Goal: Check status: Check status

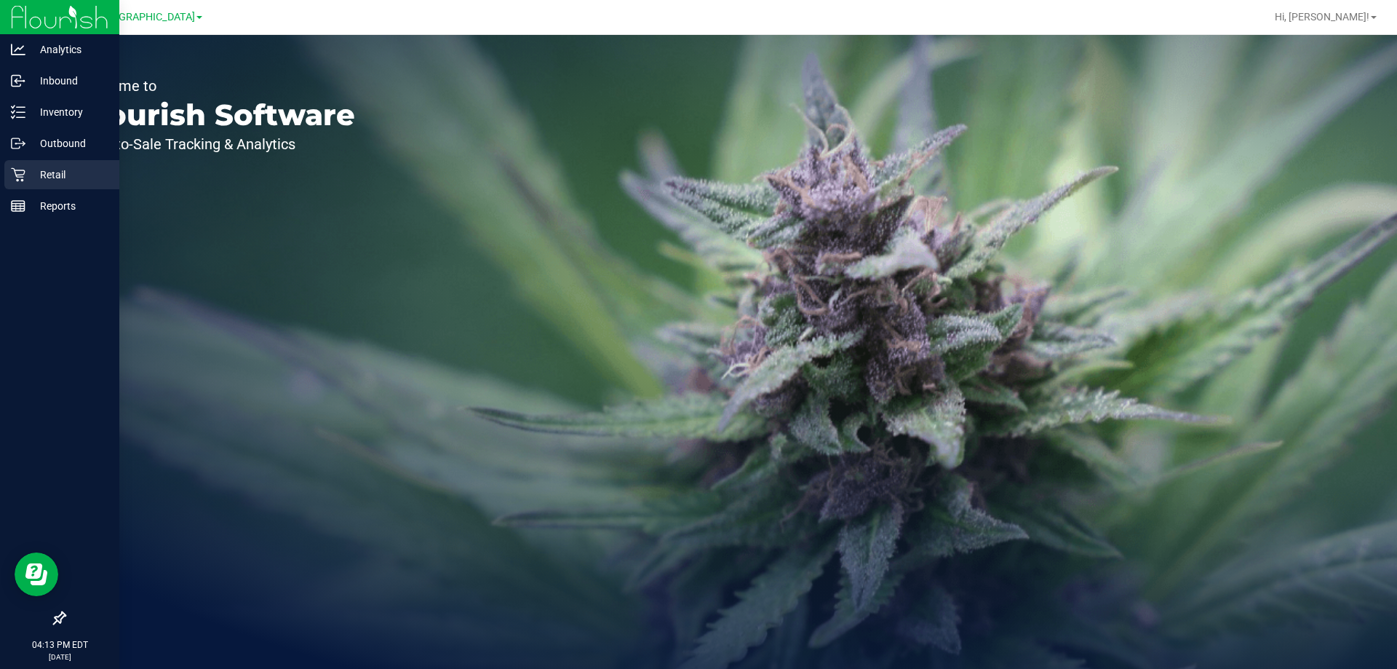
click at [31, 178] on p "Retail" at bounding box center [68, 174] width 87 height 17
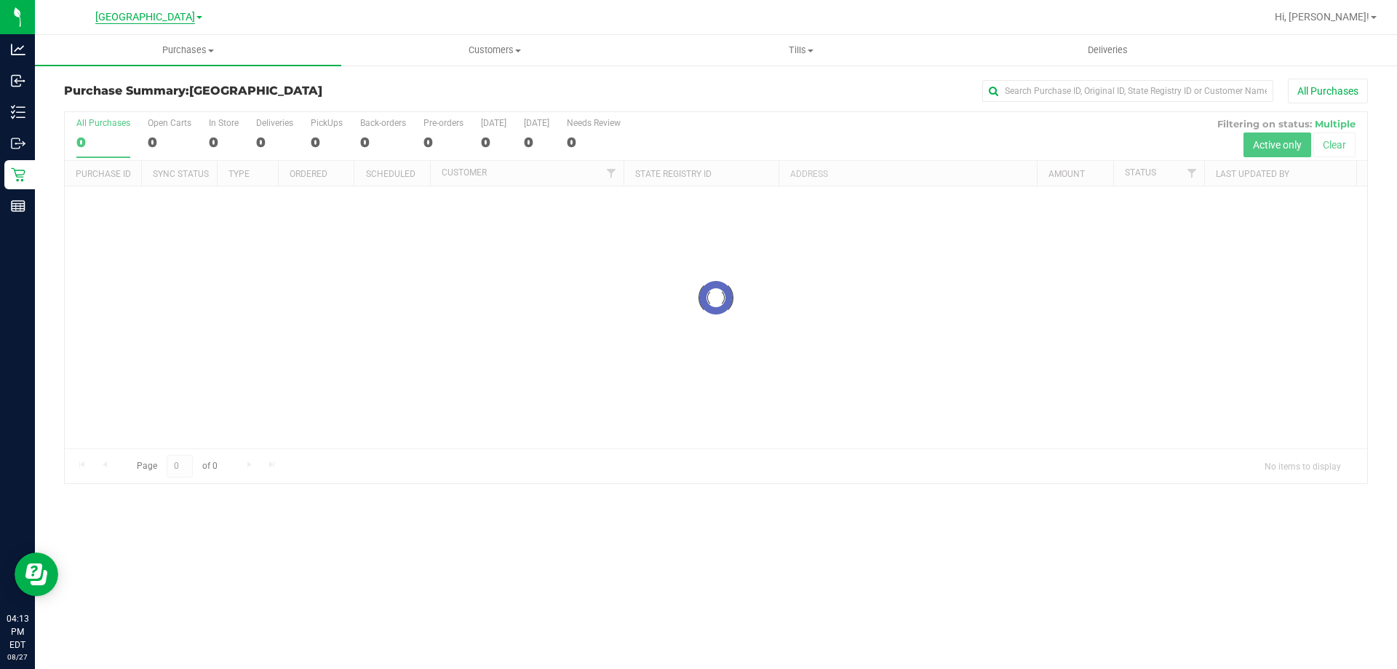
click at [174, 20] on span "[GEOGRAPHIC_DATA]" at bounding box center [145, 17] width 100 height 13
click at [149, 54] on link "[PERSON_NAME]" at bounding box center [148, 51] width 212 height 20
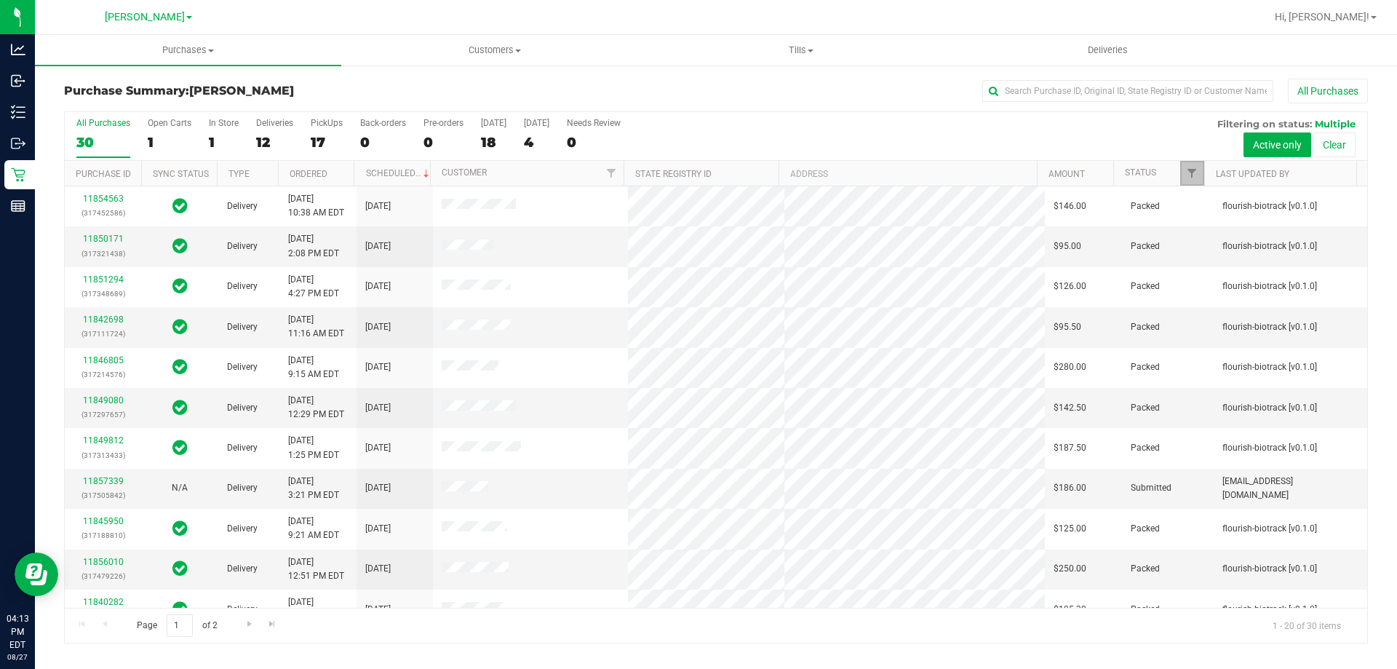
click at [1185, 173] on link "Filter" at bounding box center [1192, 173] width 24 height 25
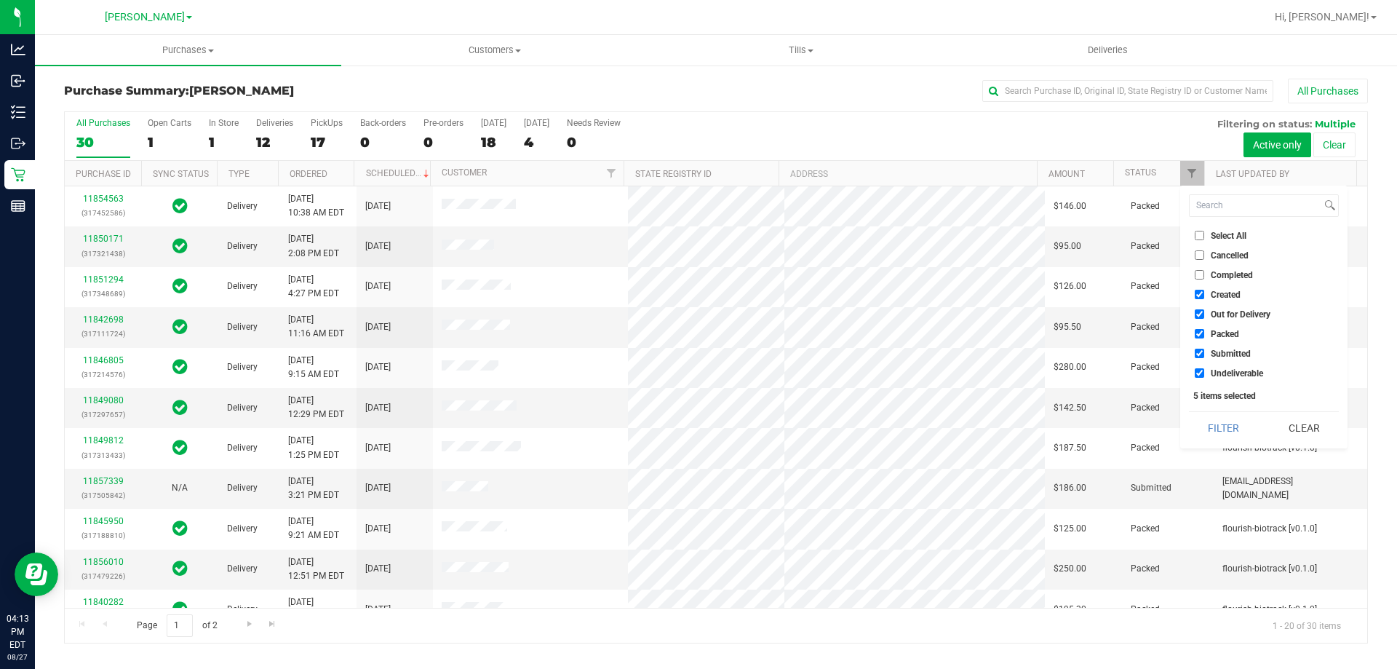
click at [1218, 237] on span "Select All" at bounding box center [1229, 235] width 36 height 9
click at [1204, 237] on input "Select All" at bounding box center [1199, 235] width 9 height 9
checkbox input "true"
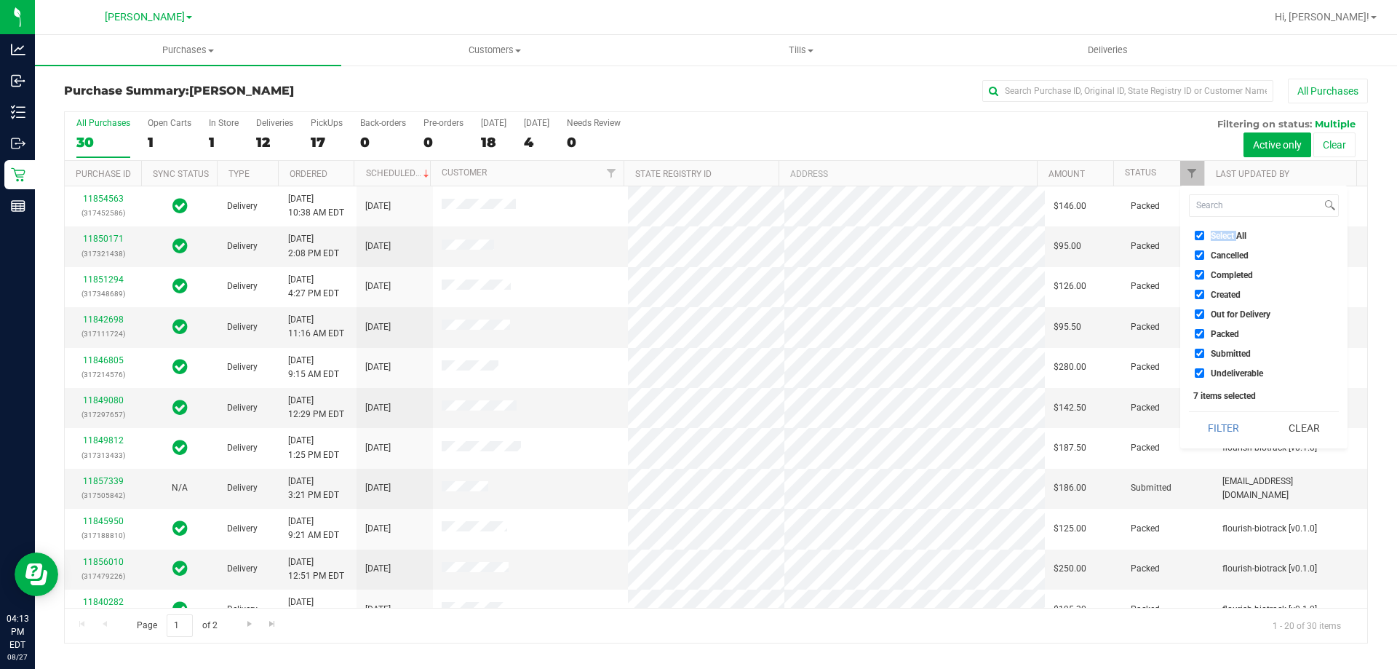
click at [1218, 237] on span "Select All" at bounding box center [1229, 235] width 36 height 9
click at [1204, 237] on input "Select All" at bounding box center [1199, 235] width 9 height 9
checkbox input "false"
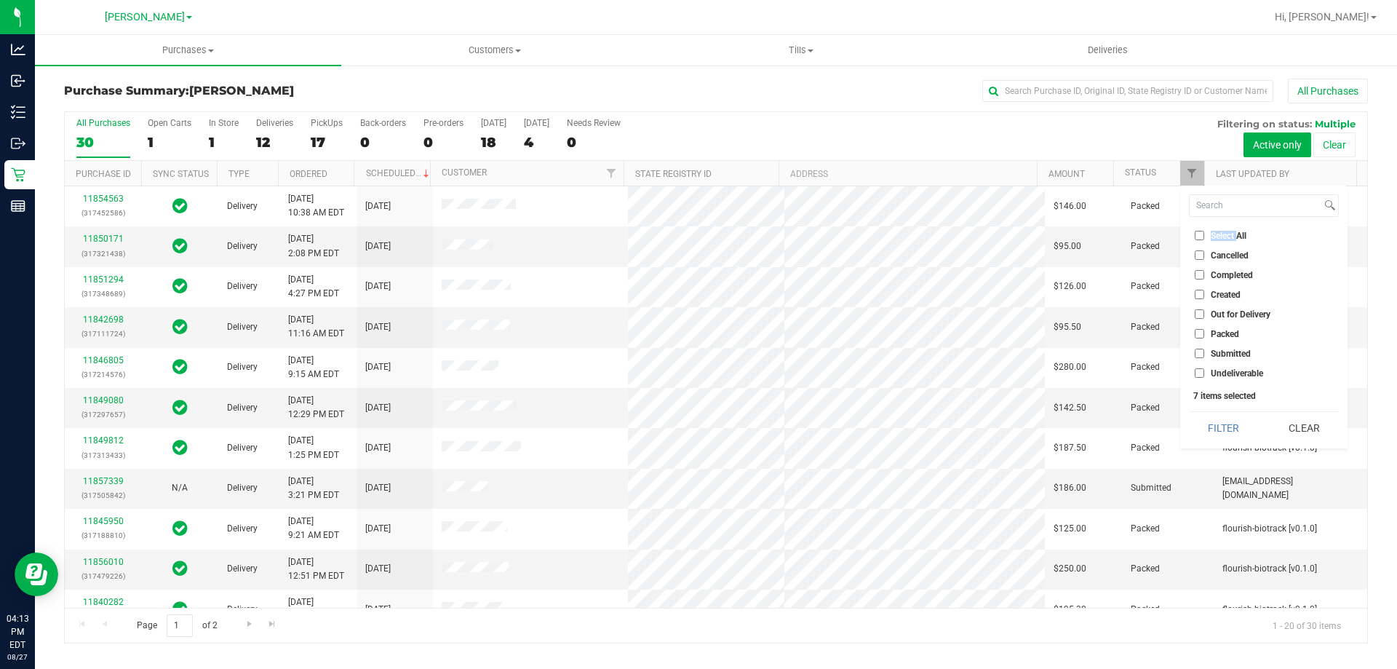
checkbox input "false"
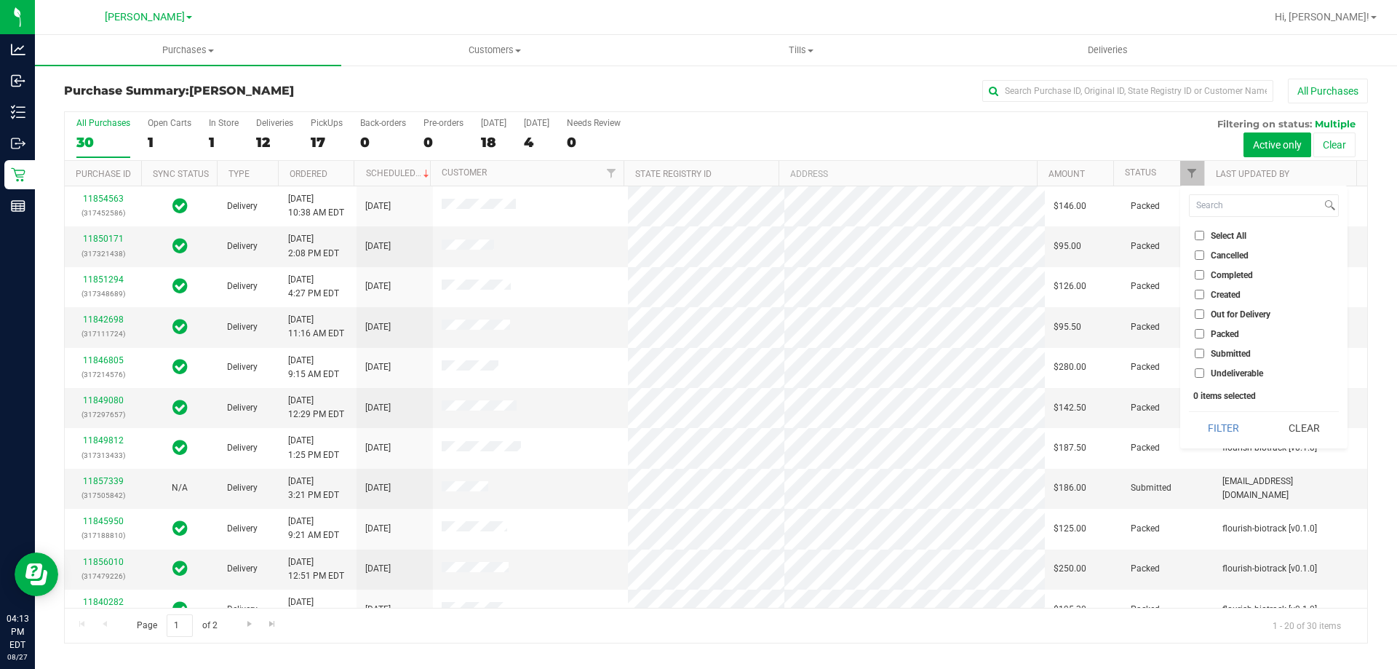
click at [1228, 354] on span "Submitted" at bounding box center [1231, 353] width 40 height 9
click at [1204, 354] on input "Submitted" at bounding box center [1199, 353] width 9 height 9
checkbox input "true"
click at [1218, 410] on div "Select All Cancelled Completed Created Out for Delivery Packed Submitted Undeli…" at bounding box center [1263, 317] width 167 height 263
click at [1217, 427] on button "Filter" at bounding box center [1224, 428] width 70 height 32
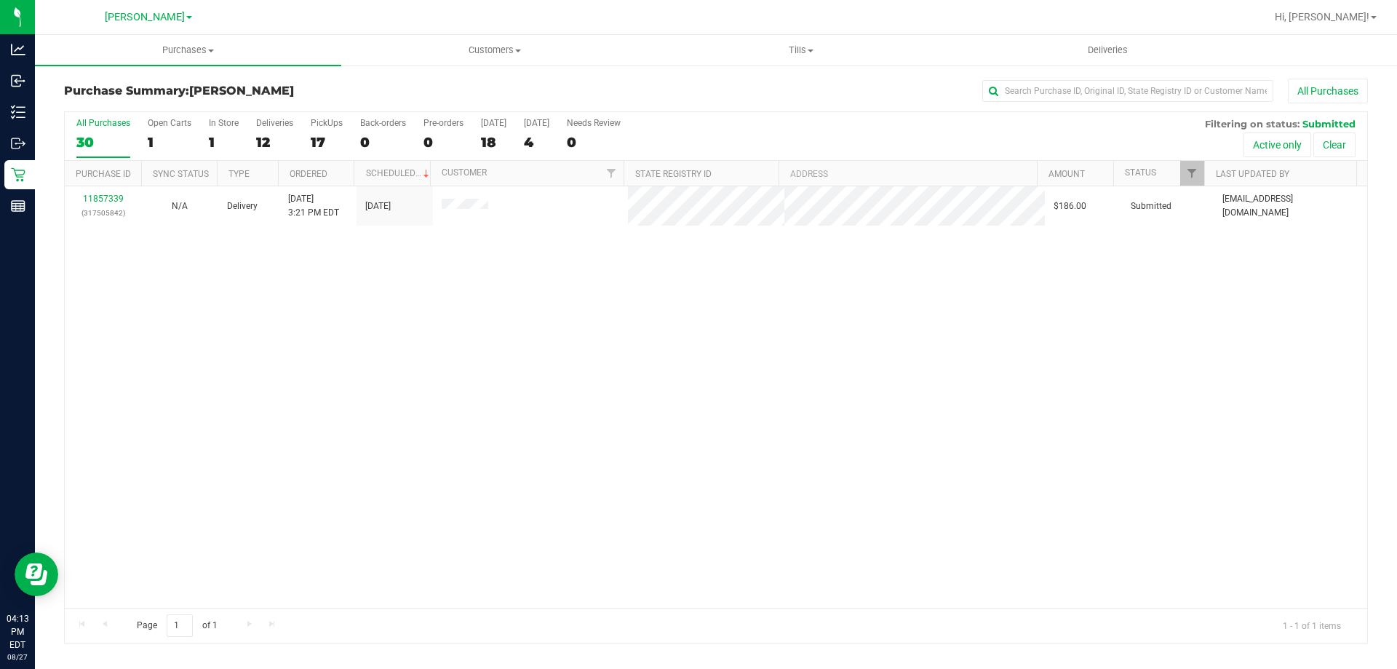
click at [845, 367] on div "11857339 (317505842) N/A Delivery [DATE] 3:21 PM EDT 8/28/2025 $186.00 Submitte…" at bounding box center [716, 396] width 1303 height 421
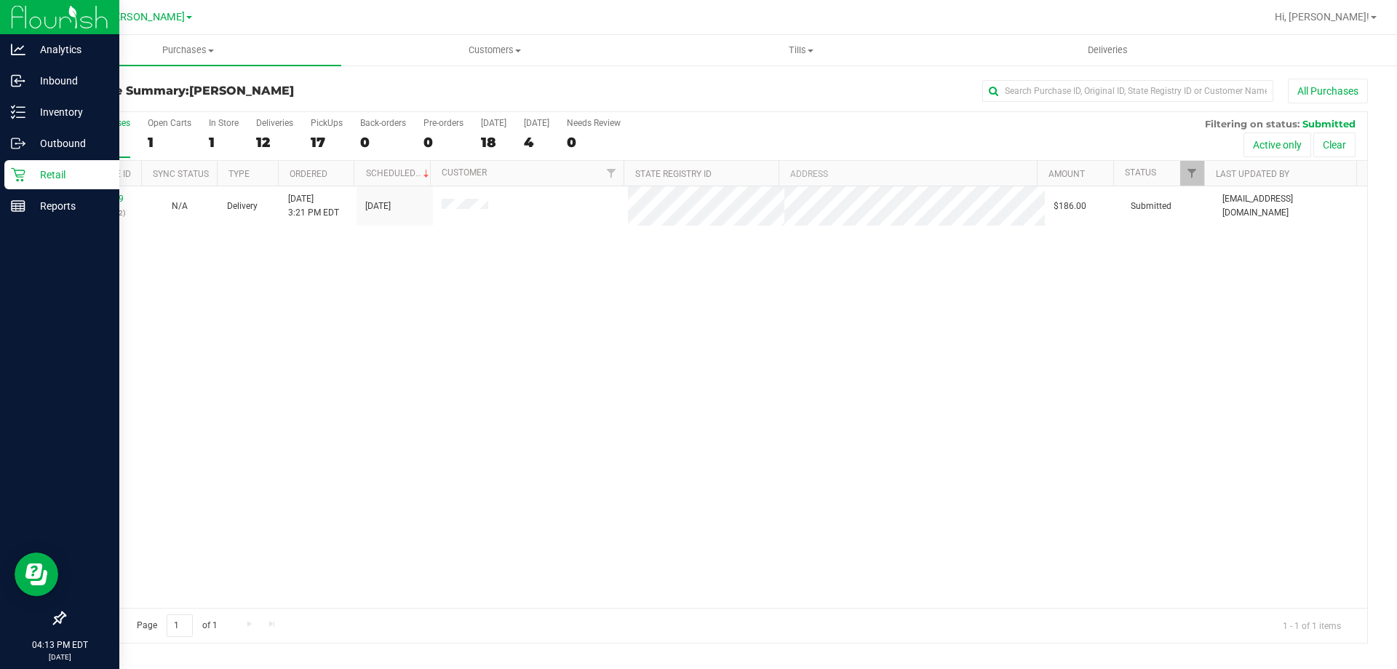
click at [24, 177] on icon at bounding box center [18, 174] width 15 height 15
